Goal: Task Accomplishment & Management: Manage account settings

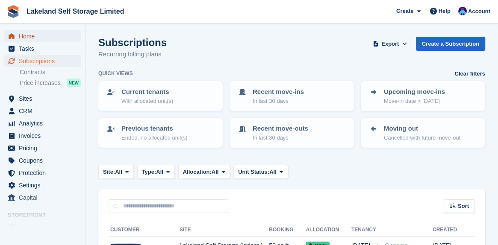
click at [41, 37] on span "Home" at bounding box center [44, 36] width 51 height 12
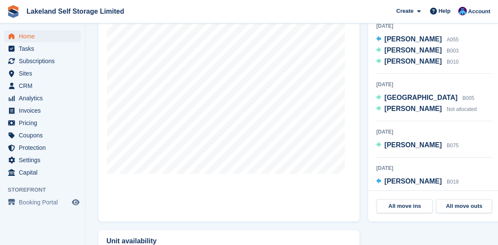
scroll to position [299, 0]
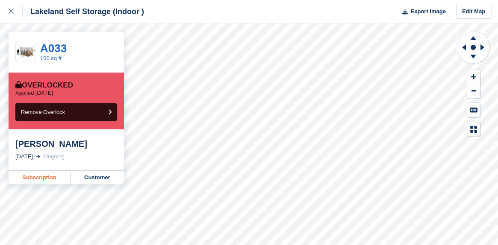
click at [42, 179] on link "Subscription" at bounding box center [40, 178] width 62 height 14
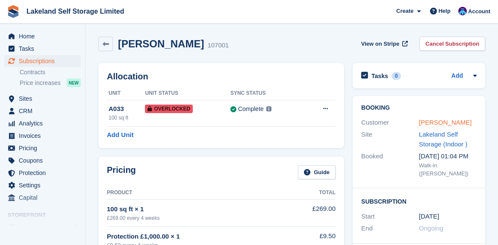
click at [433, 124] on link "IVAN STONE" at bounding box center [445, 122] width 53 height 7
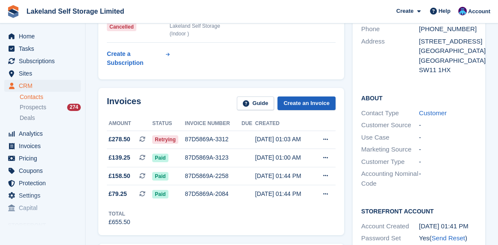
scroll to position [128, 0]
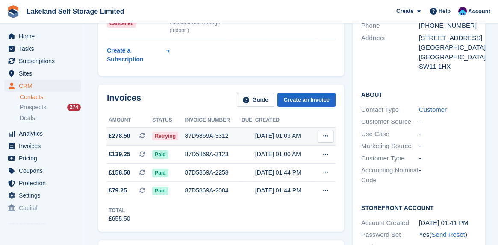
click at [169, 138] on span "Retrying" at bounding box center [165, 136] width 26 height 9
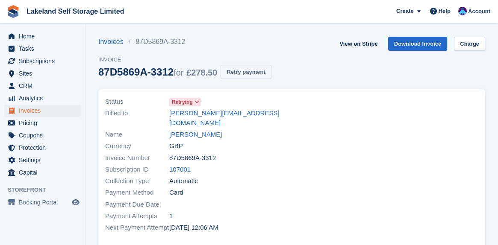
click at [249, 71] on button "Retry payment" at bounding box center [246, 72] width 50 height 14
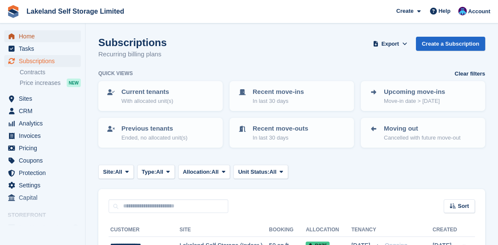
click at [28, 40] on span "Home" at bounding box center [44, 36] width 51 height 12
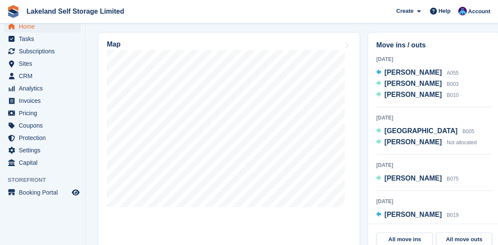
scroll to position [299, 0]
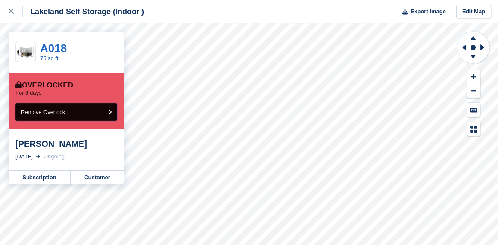
click at [108, 112] on icon "submit" at bounding box center [109, 112] width 3 height 6
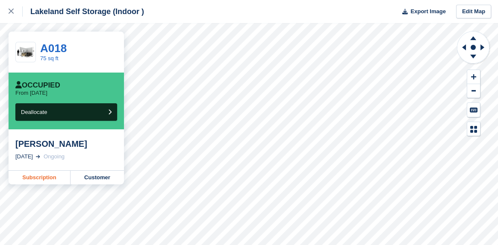
click at [33, 177] on link "Subscription" at bounding box center [40, 178] width 62 height 14
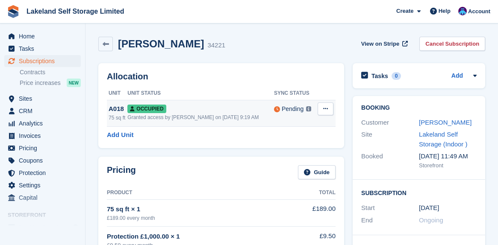
click at [326, 108] on icon at bounding box center [325, 109] width 5 height 6
click at [277, 155] on p "Deallocate" at bounding box center [292, 155] width 74 height 11
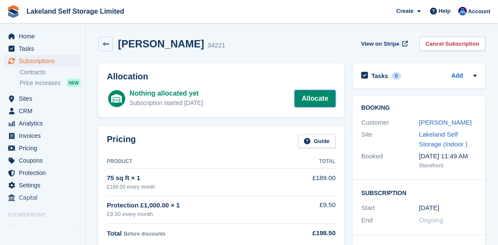
click at [324, 97] on link "Allocate" at bounding box center [315, 98] width 41 height 17
